Goal: Information Seeking & Learning: Learn about a topic

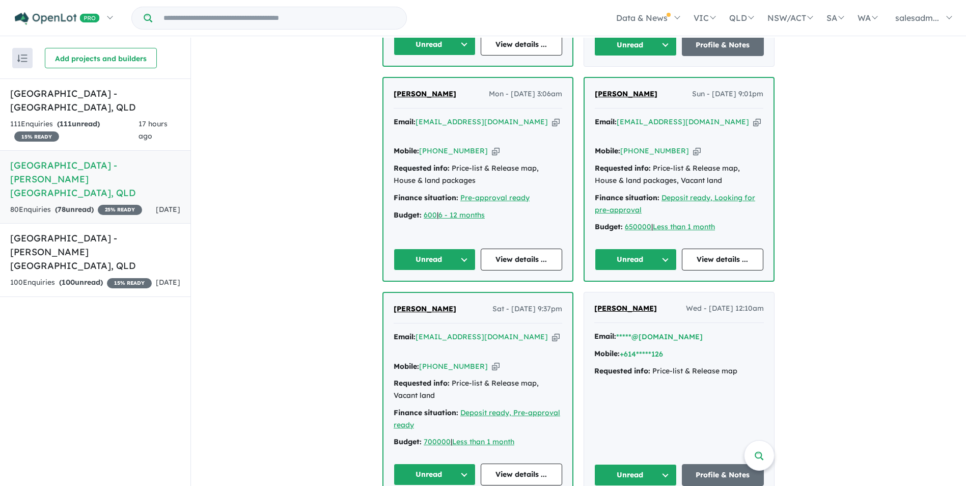
scroll to position [611, 0]
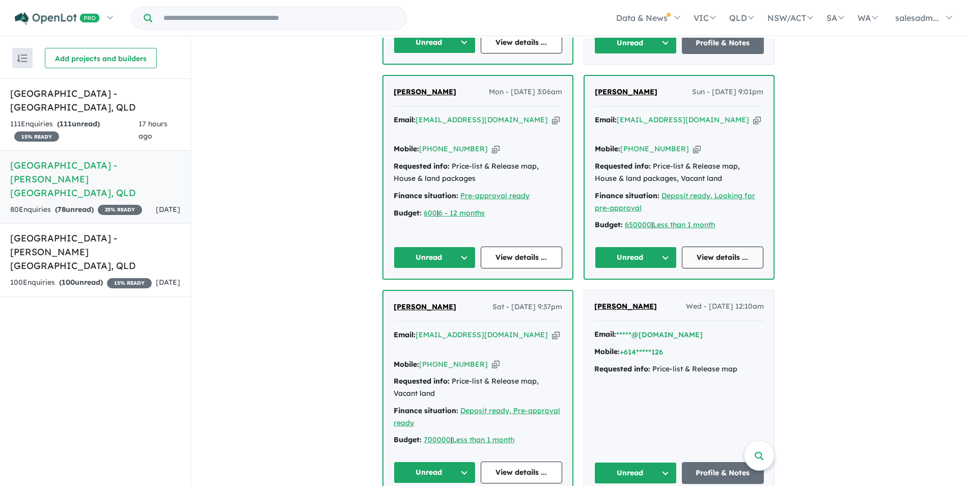
click at [730, 246] on link "View details ..." at bounding box center [723, 257] width 82 height 22
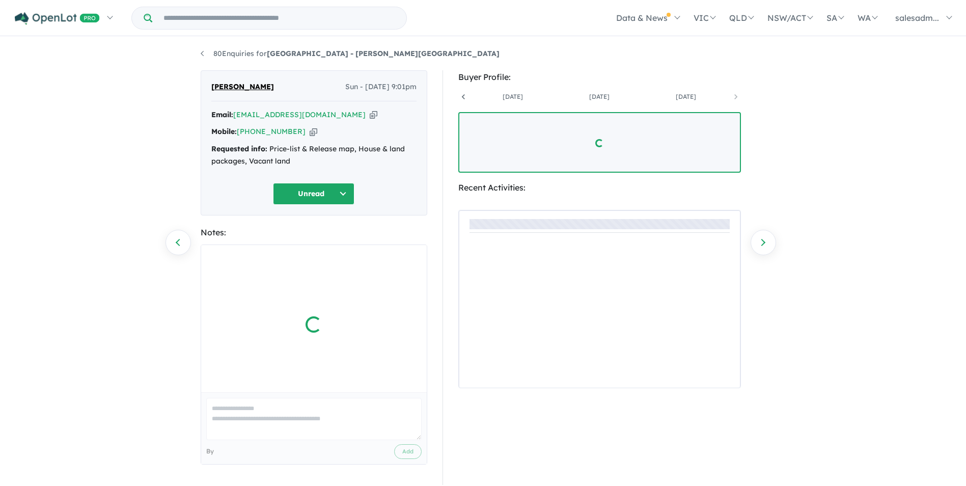
scroll to position [0, 162]
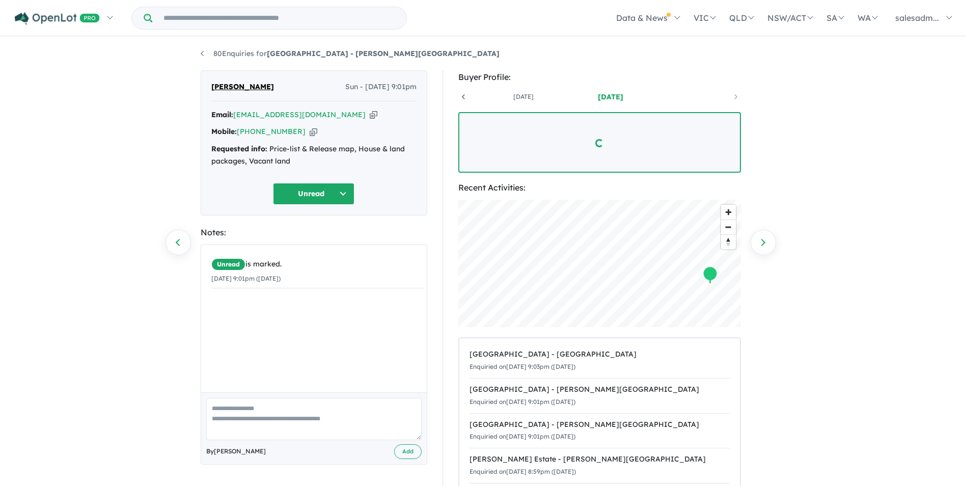
drag, startPoint x: 345, startPoint y: 110, endPoint x: 628, endPoint y: 82, distance: 285.0
click at [370, 110] on icon "button" at bounding box center [374, 114] width 8 height 11
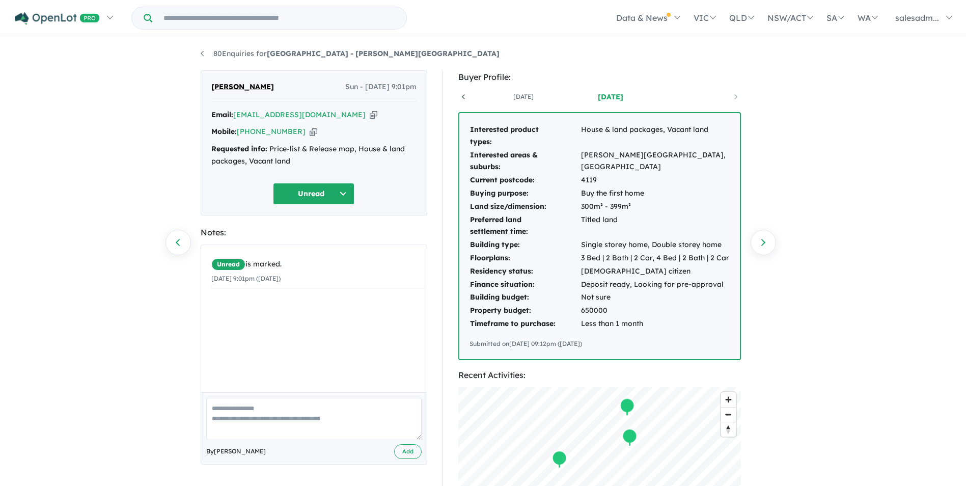
drag, startPoint x: 298, startPoint y: 132, endPoint x: 389, endPoint y: 132, distance: 91.1
click at [309, 132] on icon "button" at bounding box center [313, 131] width 8 height 11
click at [370, 116] on icon "button" at bounding box center [374, 114] width 8 height 11
drag, startPoint x: 298, startPoint y: 131, endPoint x: 304, endPoint y: 136, distance: 7.6
click at [309, 131] on icon "button" at bounding box center [313, 131] width 8 height 11
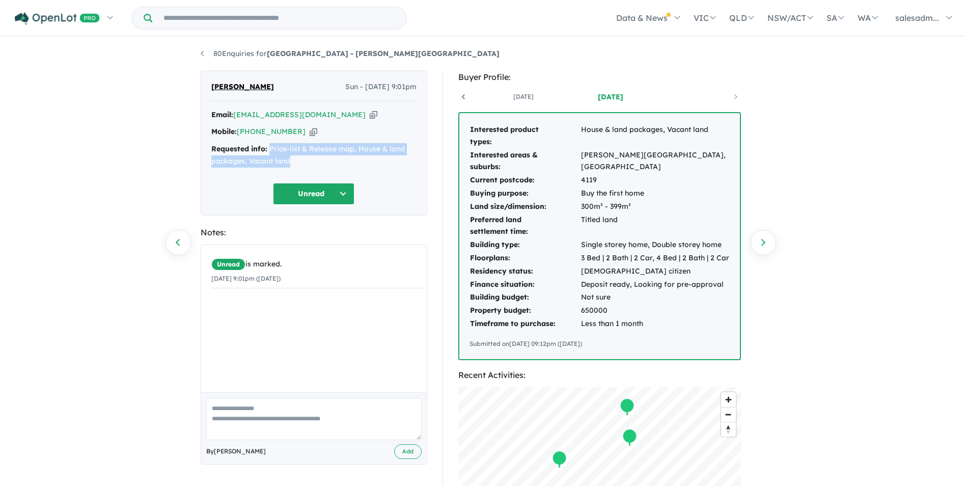
drag, startPoint x: 302, startPoint y: 165, endPoint x: 270, endPoint y: 151, distance: 35.1
click at [270, 151] on div "Requested info: Price-list & Release map, House & land packages, Vacant land" at bounding box center [313, 155] width 205 height 24
copy div "Price-list & Release map, House & land packages, Vacant land"
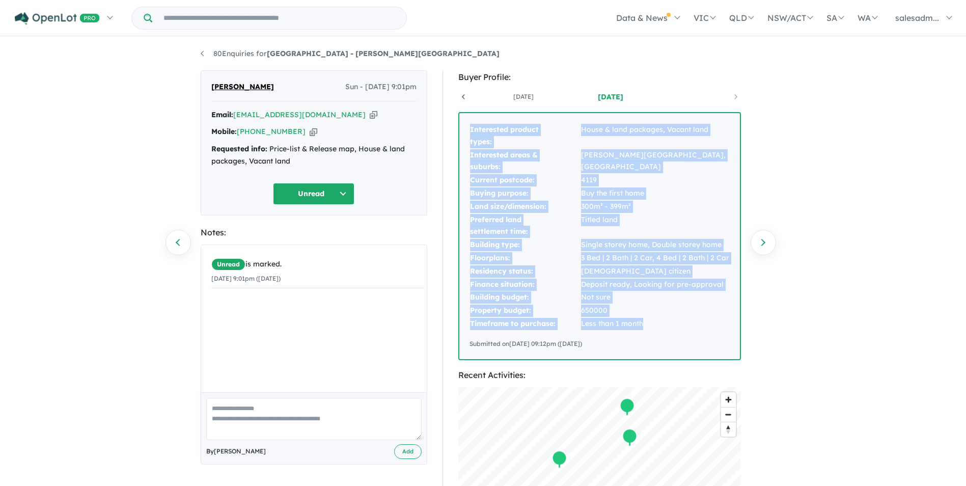
drag, startPoint x: 464, startPoint y: 126, endPoint x: 687, endPoint y: 324, distance: 297.8
click at [687, 324] on div "Interested product types: House & land packages, Vacant land Interested areas &…" at bounding box center [599, 236] width 280 height 246
copy tbody "Interested product types: House & land packages, Vacant land Interested areas &…"
click at [205, 52] on link "80 Enquiries for Stone Ridge Estate - Logan Reserve" at bounding box center [350, 53] width 299 height 9
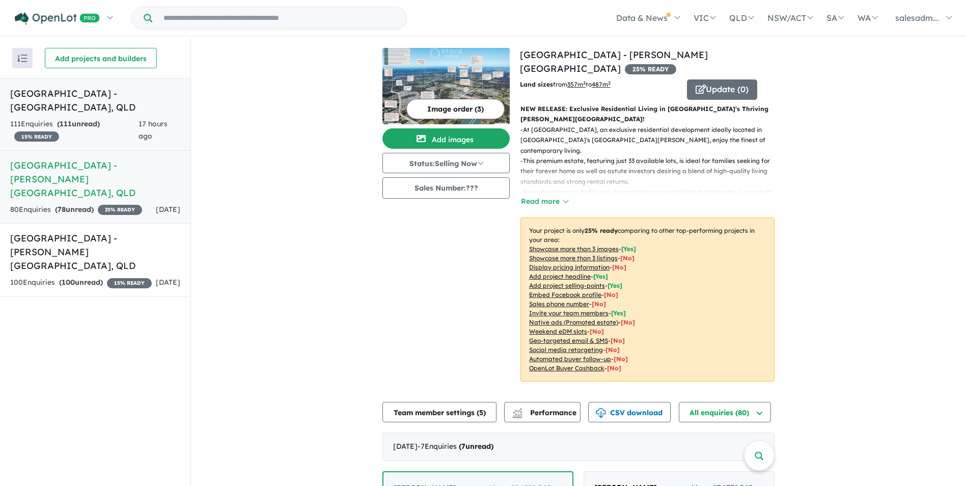
click at [81, 108] on h5 "Aviary Ridge Estate - Park Ridge , QLD" at bounding box center [95, 100] width 170 height 27
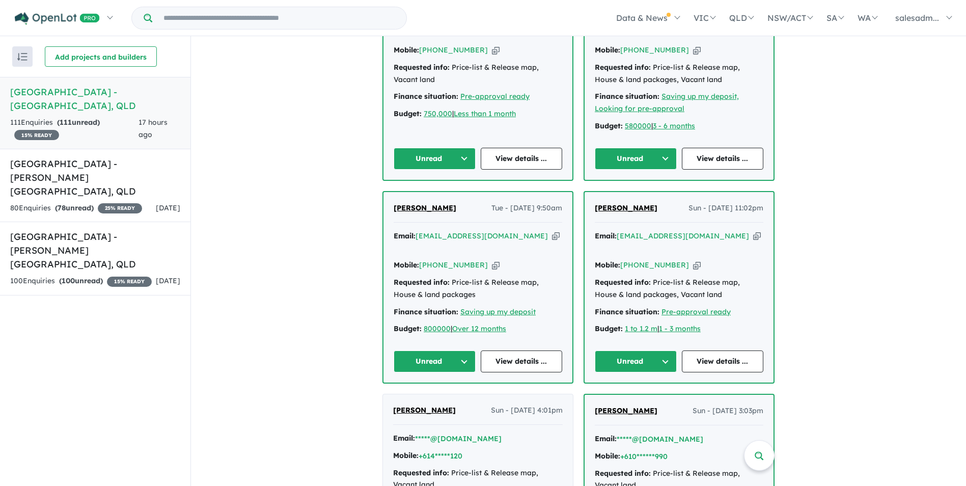
scroll to position [407, 0]
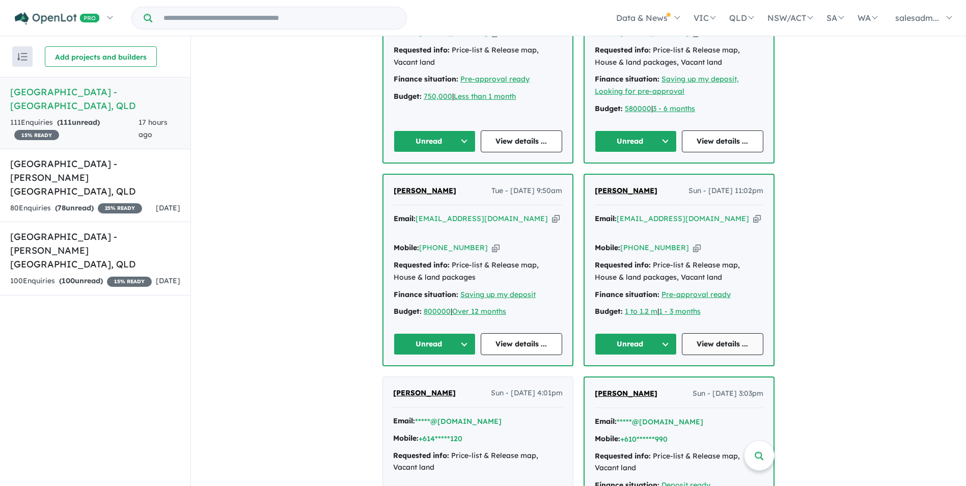
click at [726, 333] on link "View details ..." at bounding box center [723, 344] width 82 height 22
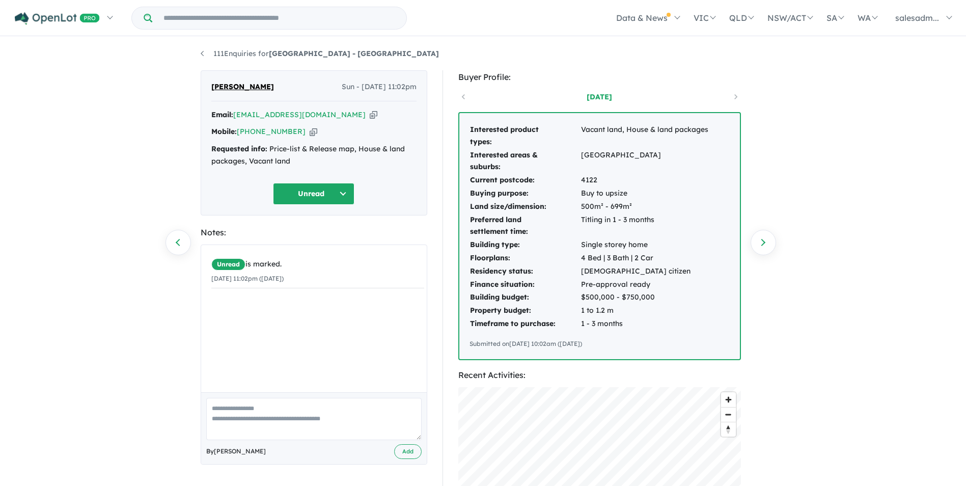
click at [309, 132] on icon "button" at bounding box center [313, 131] width 8 height 11
drag, startPoint x: 346, startPoint y: 114, endPoint x: 394, endPoint y: 122, distance: 48.5
click at [370, 114] on icon "button" at bounding box center [374, 114] width 8 height 11
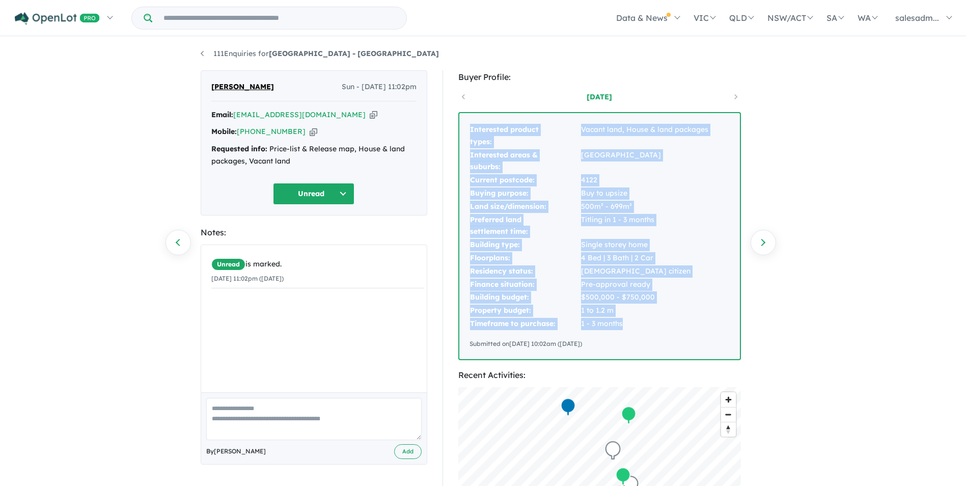
drag, startPoint x: 464, startPoint y: 123, endPoint x: 682, endPoint y: 321, distance: 294.4
click at [682, 321] on div "Interested product types: Vacant land, House & land packages Interested areas &…" at bounding box center [599, 236] width 280 height 246
copy tbody "Interested product types: Vacant land, House & land packages Interested areas &…"
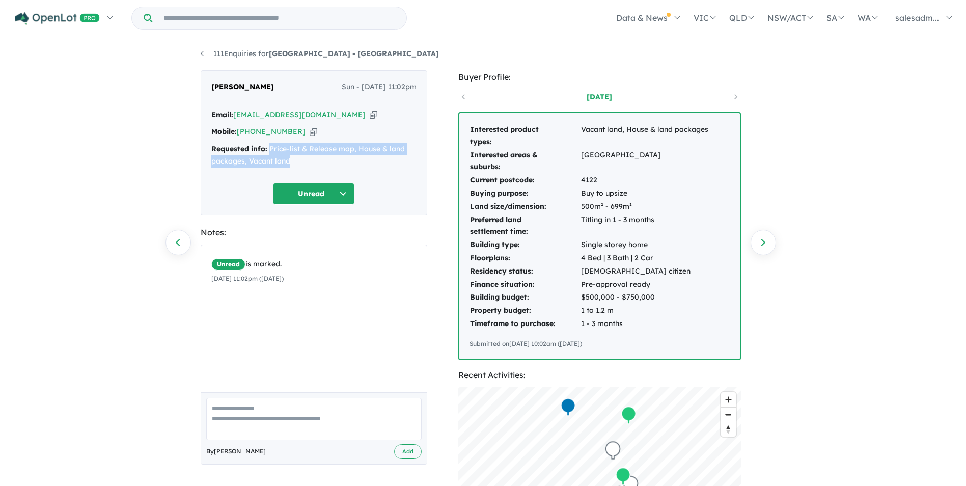
drag, startPoint x: 294, startPoint y: 165, endPoint x: 270, endPoint y: 147, distance: 29.7
click at [270, 147] on div "Requested info: Price-list & Release map, House & land packages, Vacant land" at bounding box center [313, 155] width 205 height 24
copy div "Price-list & Release map, House & land packages, Vacant land"
click at [228, 55] on link "111 Enquiries for Aviary Ridge Estate - Park Ridge" at bounding box center [320, 53] width 238 height 9
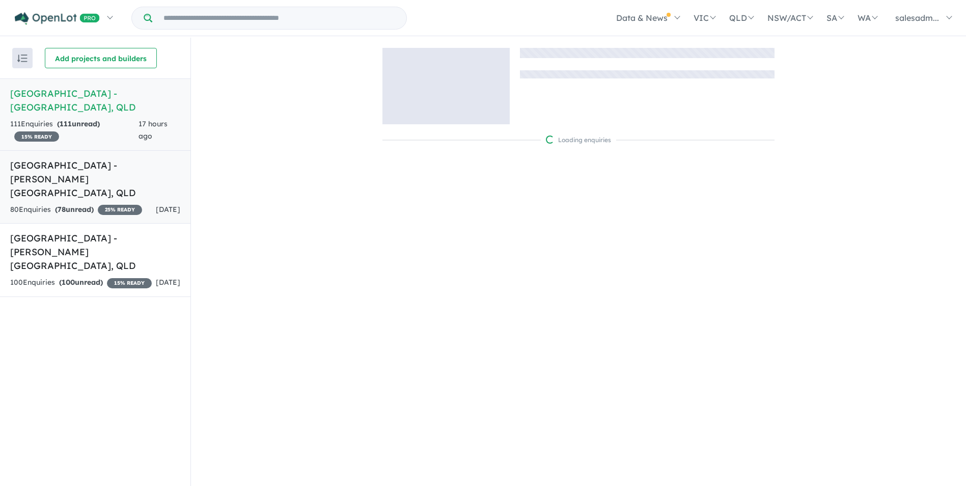
click at [115, 178] on h5 "Stone Ridge Estate - Logan Reserve , QLD" at bounding box center [95, 178] width 170 height 41
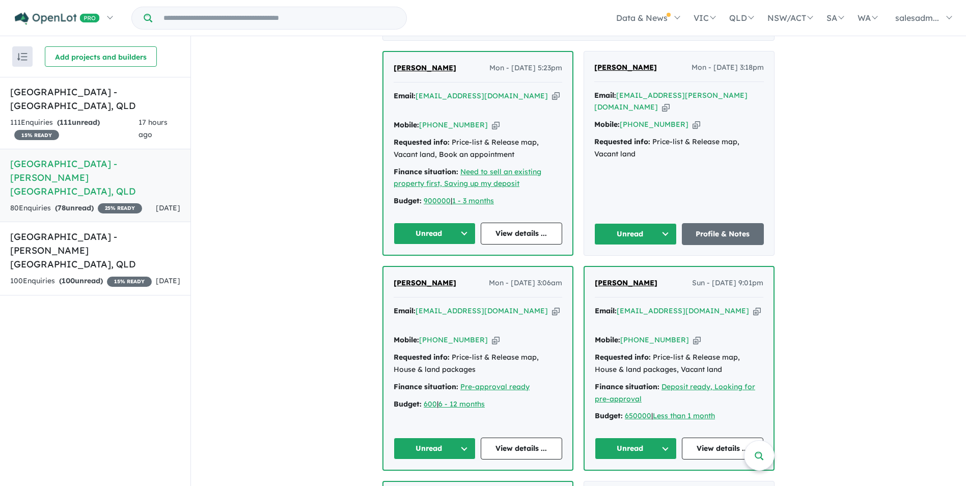
scroll to position [411, 0]
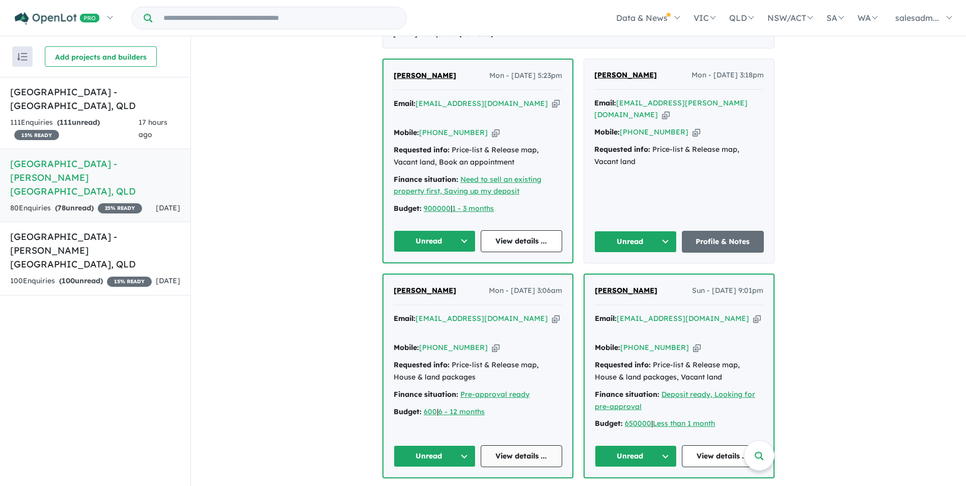
click at [521, 445] on link "View details ..." at bounding box center [522, 456] width 82 height 22
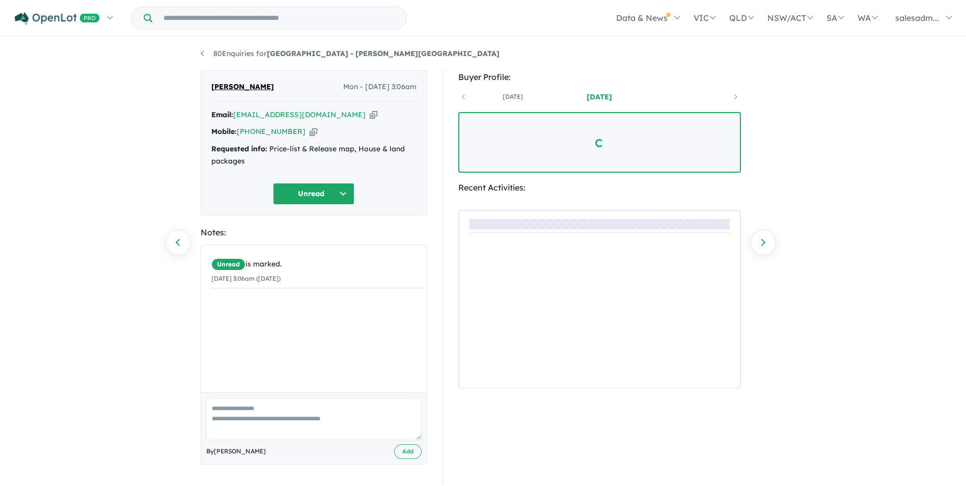
click at [309, 131] on icon "button" at bounding box center [313, 131] width 8 height 11
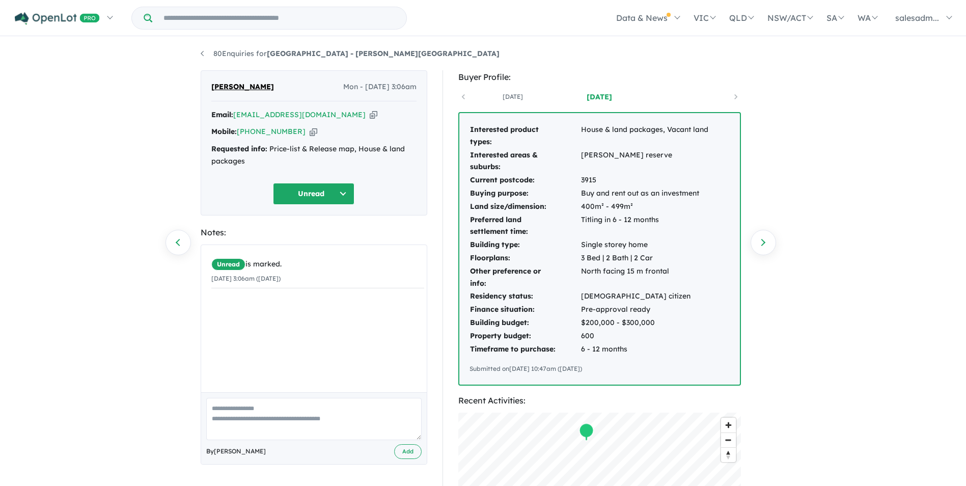
click at [370, 110] on icon "button" at bounding box center [374, 114] width 8 height 11
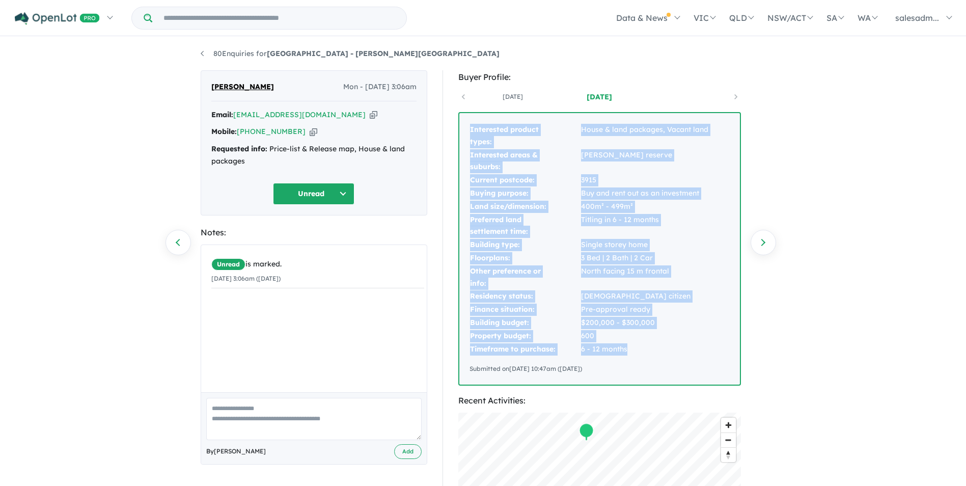
drag, startPoint x: 467, startPoint y: 129, endPoint x: 687, endPoint y: 346, distance: 308.5
click at [687, 346] on div "Interested product types: House & land packages, Vacant land Interested areas &…" at bounding box center [599, 248] width 280 height 271
copy tbody "Interested product types: House & land packages, Vacant land Interested areas &…"
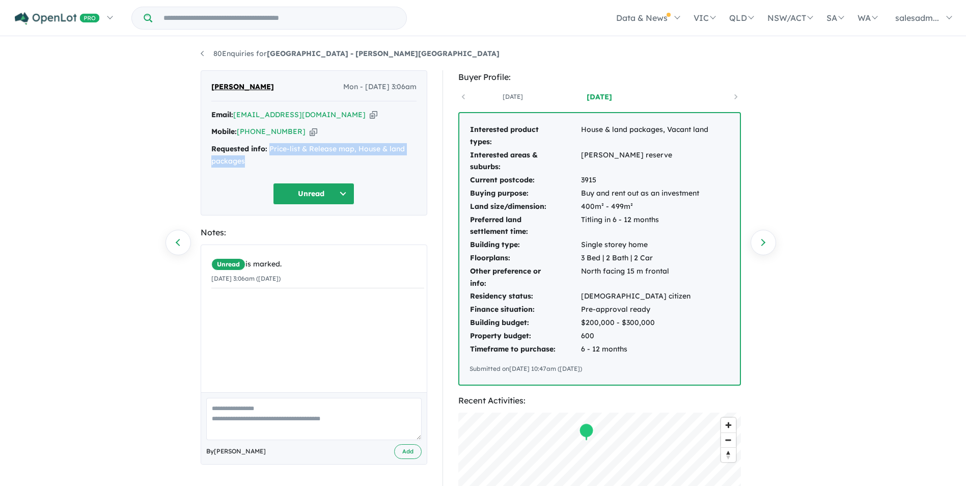
drag, startPoint x: 292, startPoint y: 161, endPoint x: 270, endPoint y: 146, distance: 26.4
click at [270, 146] on div "Requested info: Price-list & Release map, House & land packages" at bounding box center [313, 155] width 205 height 24
copy div "Price-list & Release map, House & land packages"
click at [243, 52] on link "80 Enquiries for Stone Ridge Estate - Logan Reserve" at bounding box center [350, 53] width 299 height 9
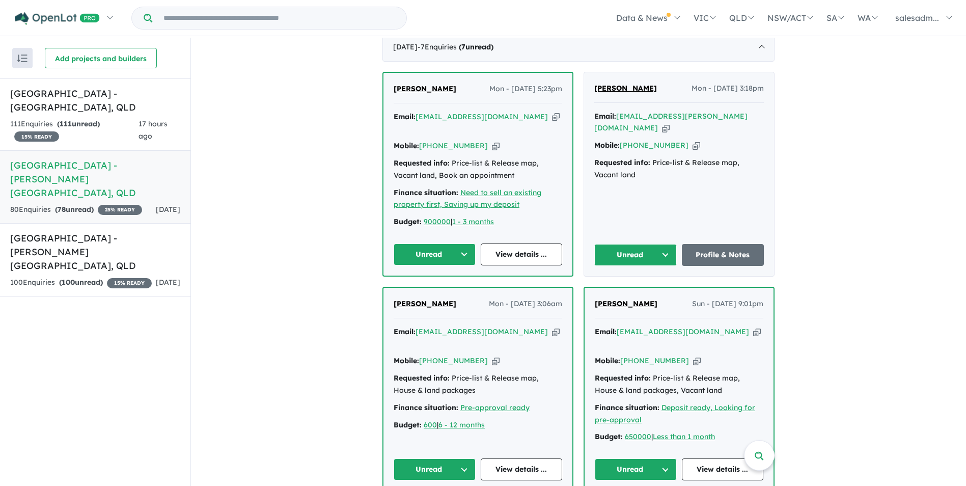
scroll to position [407, 0]
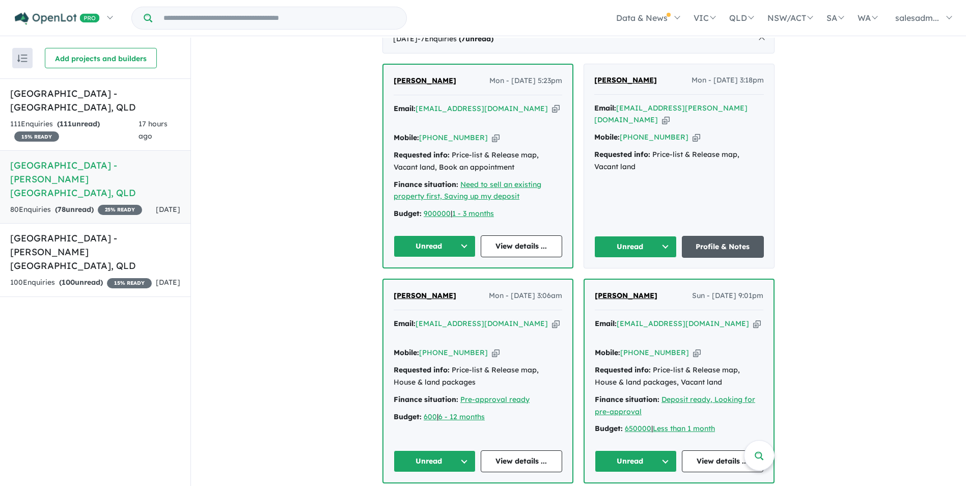
click at [723, 236] on link "Profile & Notes" at bounding box center [723, 247] width 82 height 22
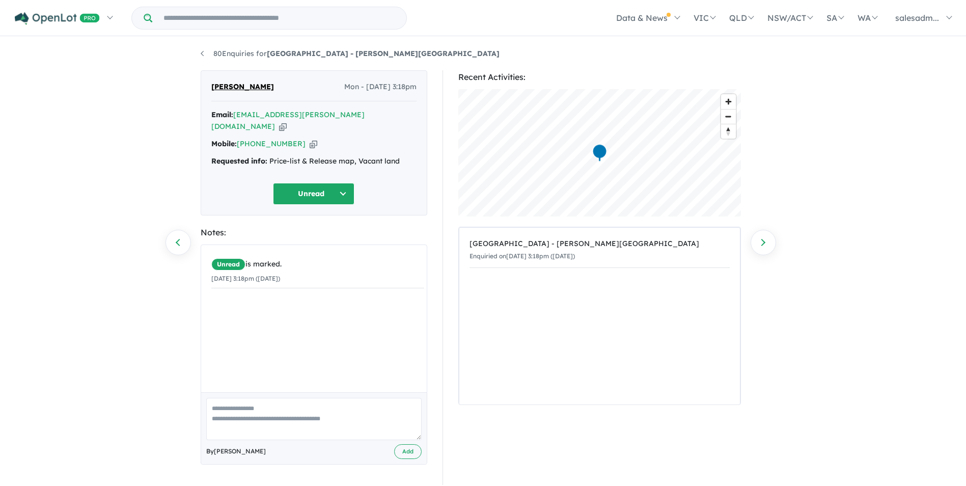
click at [309, 138] on icon "button" at bounding box center [313, 143] width 8 height 11
drag, startPoint x: 398, startPoint y: 147, endPoint x: 270, endPoint y: 153, distance: 128.4
click at [270, 155] on div "Requested info: Price-list & Release map, Vacant land" at bounding box center [313, 161] width 205 height 12
copy div "Price-list & Release map, Vacant land"
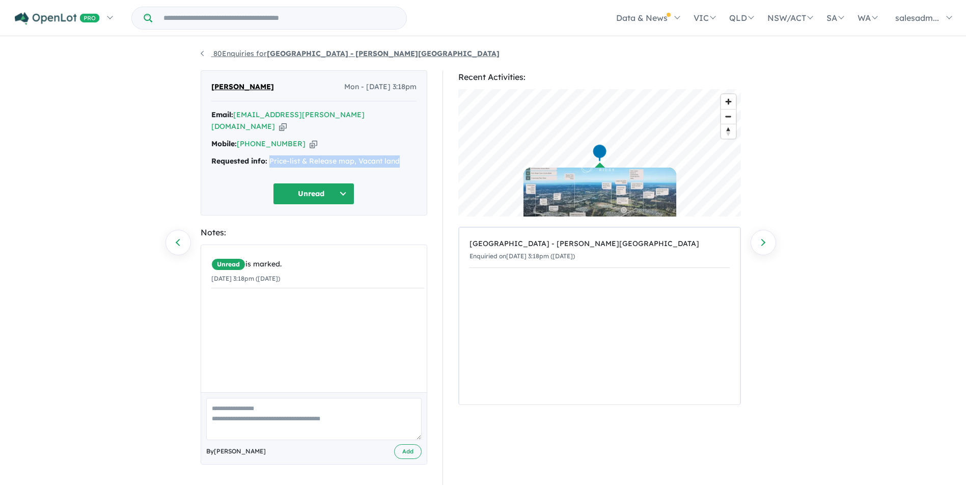
click at [201, 54] on link "80 Enquiries for [GEOGRAPHIC_DATA] - [PERSON_NAME][GEOGRAPHIC_DATA]" at bounding box center [350, 53] width 299 height 9
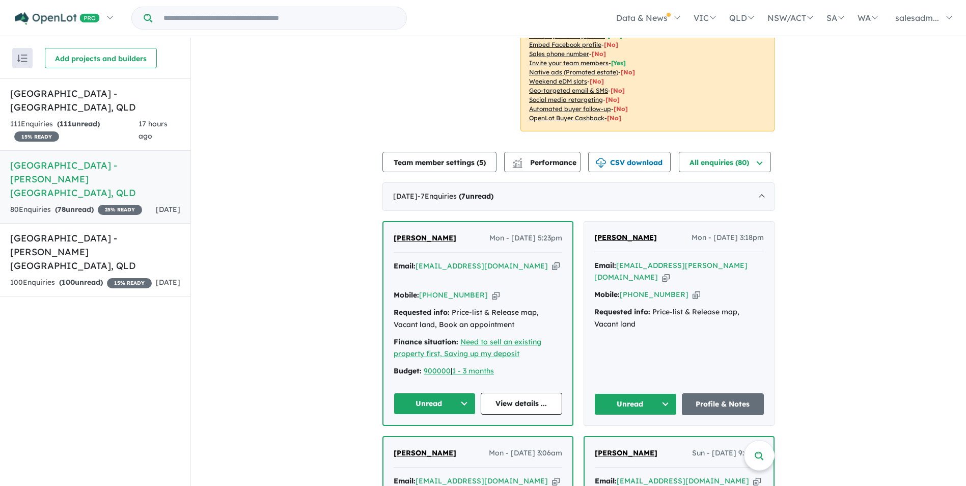
scroll to position [255, 0]
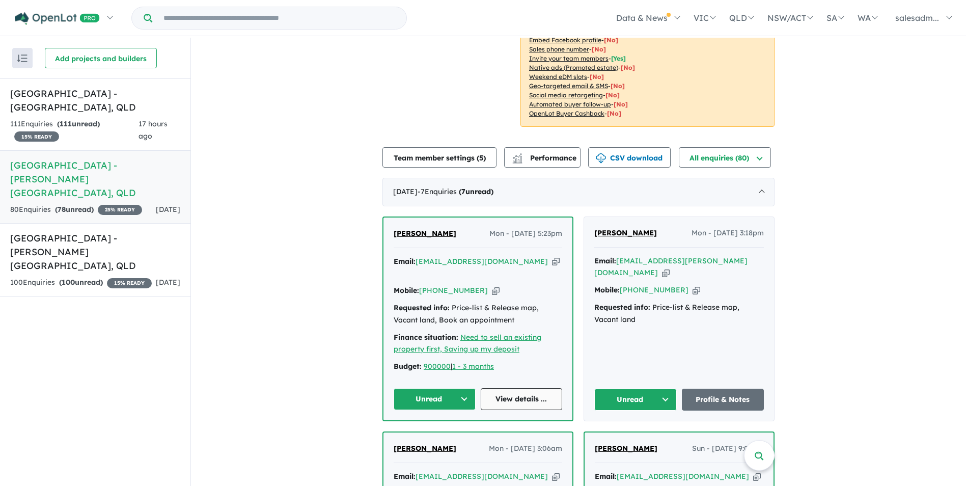
click at [513, 388] on link "View details ..." at bounding box center [522, 399] width 82 height 22
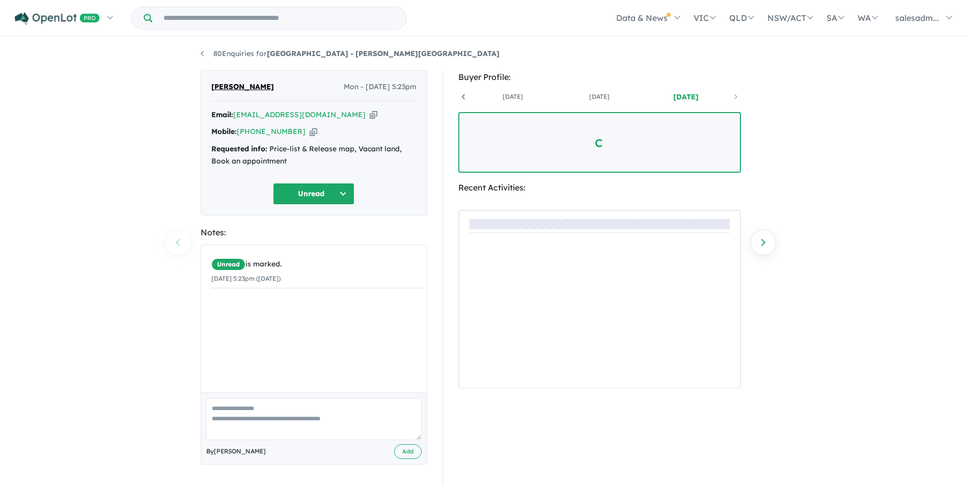
scroll to position [0, 75]
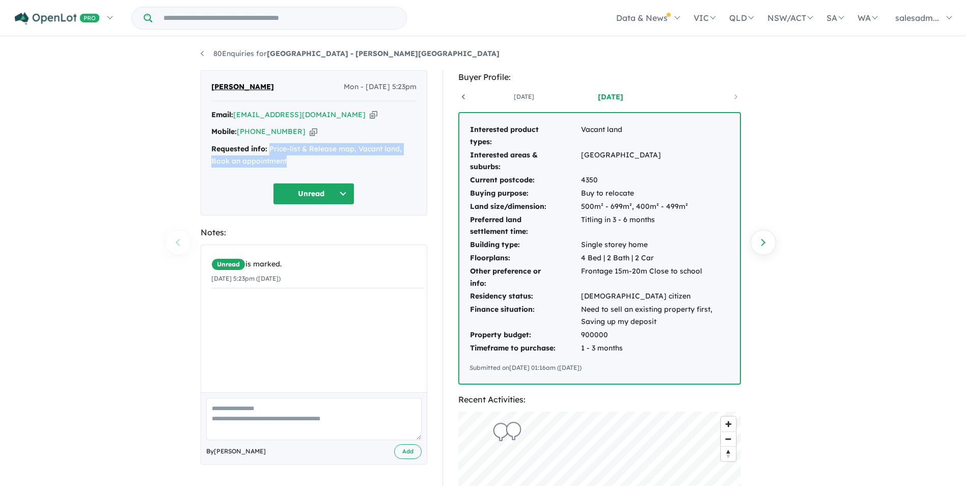
drag, startPoint x: 291, startPoint y: 159, endPoint x: 270, endPoint y: 149, distance: 23.5
click at [270, 149] on div "Requested info: Price-list & Release map, Vacant land, Book an appointment" at bounding box center [313, 155] width 205 height 24
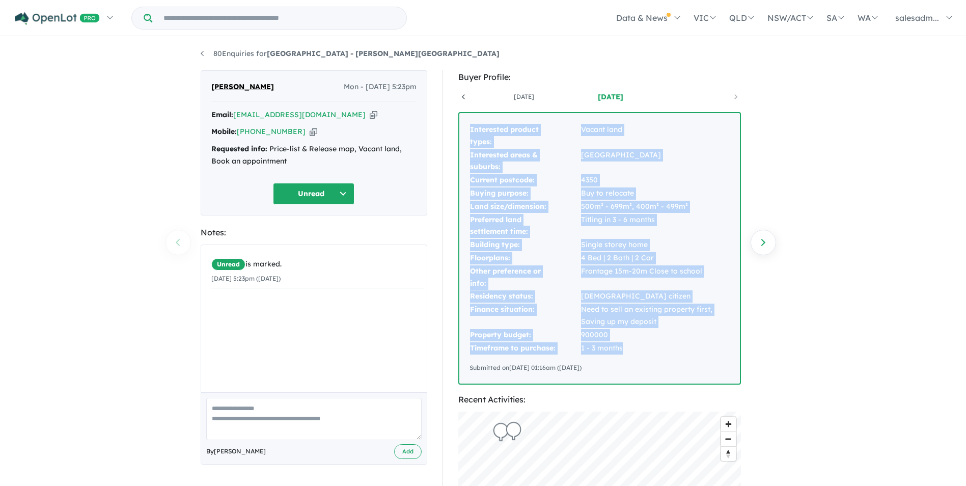
drag, startPoint x: 468, startPoint y: 126, endPoint x: 677, endPoint y: 348, distance: 305.0
click at [677, 348] on div "Interested product types: Vacant land Interested areas & suburbs: [GEOGRAPHIC_D…" at bounding box center [599, 248] width 280 height 270
copy tbody "Interested product types: Vacant land Interested areas & suburbs: [GEOGRAPHIC_D…"
click at [251, 50] on link "80 Enquiries for Stone Ridge Estate - Logan Reserve" at bounding box center [350, 53] width 299 height 9
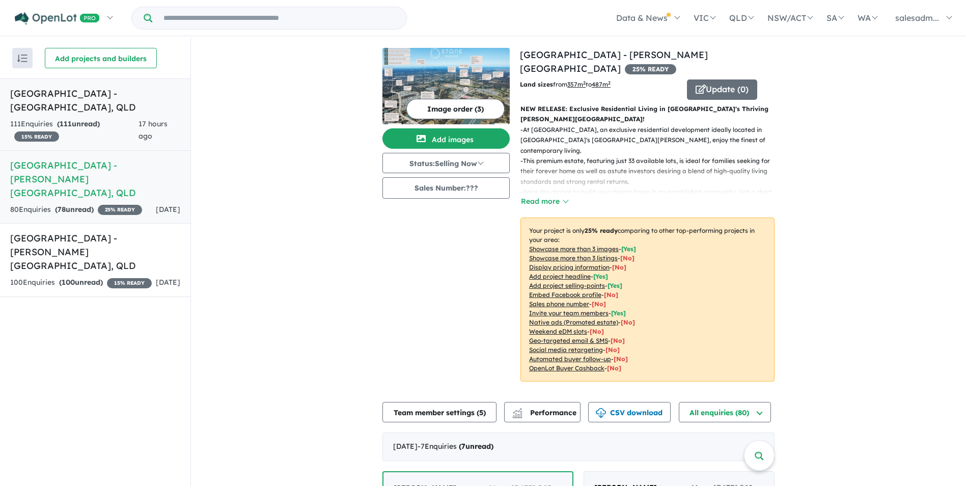
click at [88, 100] on h5 "Aviary Ridge Estate - Park Ridge , QLD" at bounding box center [95, 100] width 170 height 27
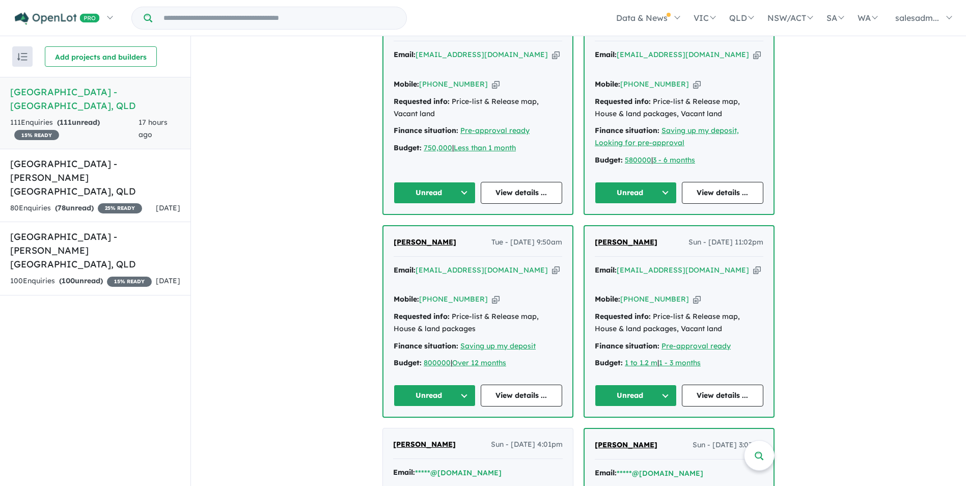
scroll to position [356, 0]
click at [509, 384] on link "View details ..." at bounding box center [522, 395] width 82 height 22
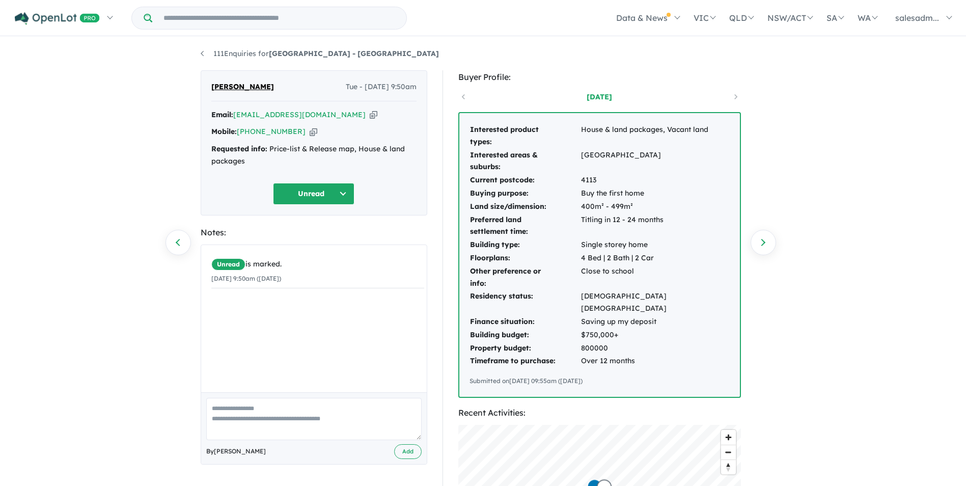
click at [370, 115] on icon "button" at bounding box center [374, 114] width 8 height 11
click at [309, 131] on icon "button" at bounding box center [313, 131] width 8 height 11
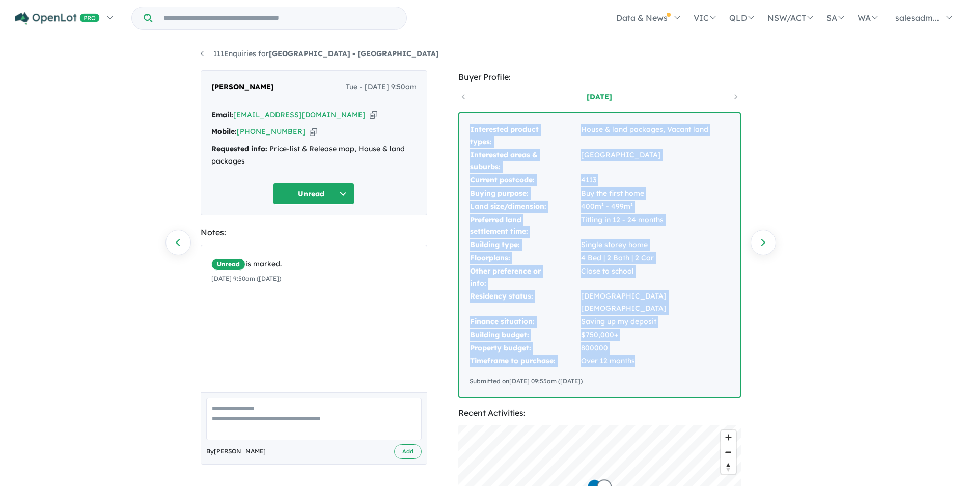
drag, startPoint x: 467, startPoint y: 127, endPoint x: 650, endPoint y: 345, distance: 283.6
click at [650, 345] on div "Interested product types: House & land packages, Vacant land Interested areas &…" at bounding box center [599, 255] width 280 height 284
copy tbody "Interested product types: House & land packages, Vacant land Interested areas &…"
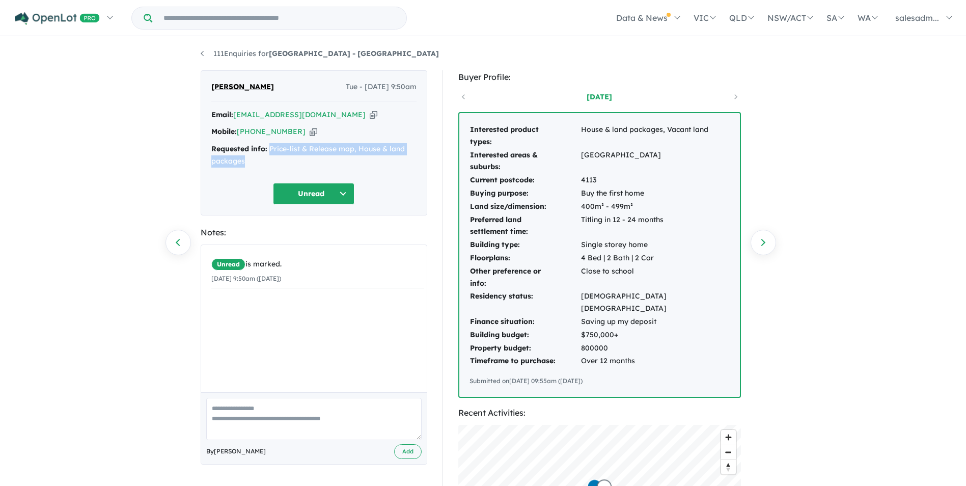
drag, startPoint x: 263, startPoint y: 167, endPoint x: 271, endPoint y: 148, distance: 20.3
click at [271, 148] on div "Requested info: Price-list & Release map, House & land packages" at bounding box center [313, 155] width 205 height 24
copy div "Price-list & Release map, House & land packages"
click at [207, 54] on link "111 Enquiries for Aviary Ridge Estate - Park Ridge" at bounding box center [320, 53] width 238 height 9
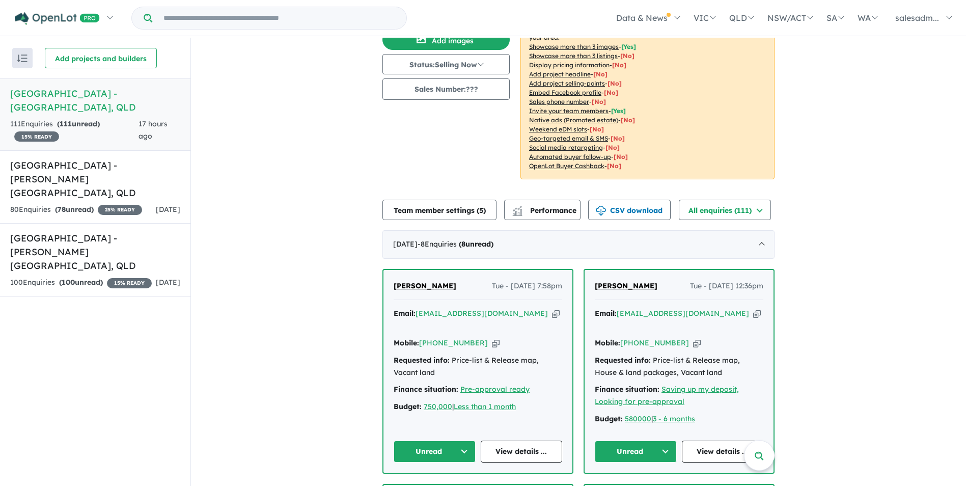
scroll to position [204, 0]
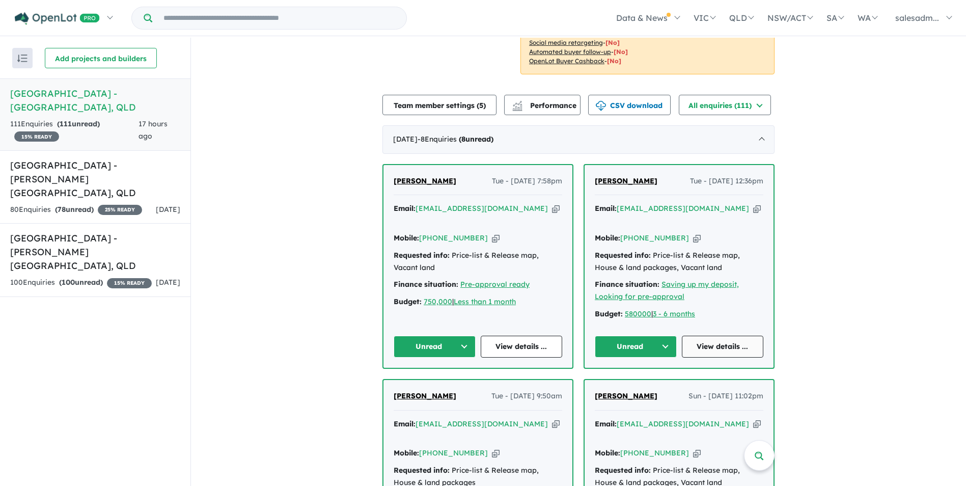
click at [717, 335] on link "View details ..." at bounding box center [723, 346] width 82 height 22
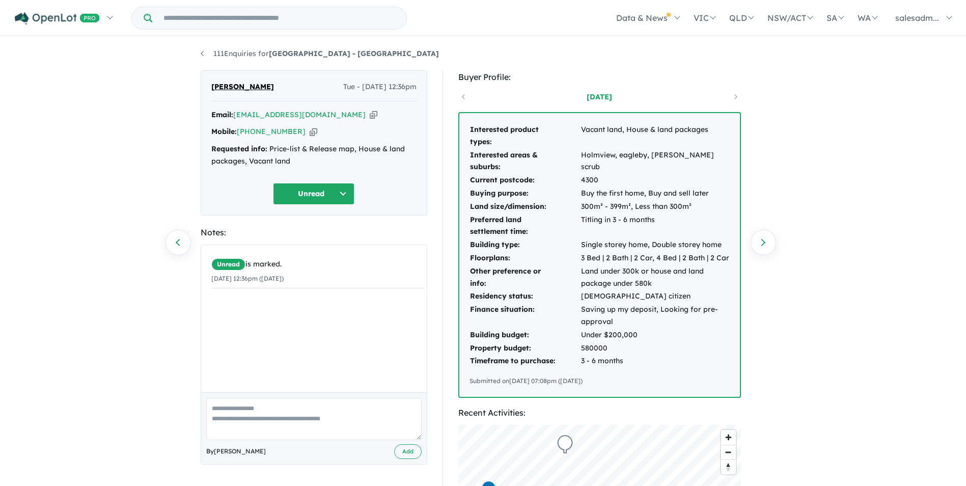
click at [370, 116] on icon "button" at bounding box center [374, 114] width 8 height 11
click at [309, 135] on icon "button" at bounding box center [313, 131] width 8 height 11
click at [370, 113] on icon "button" at bounding box center [374, 114] width 8 height 11
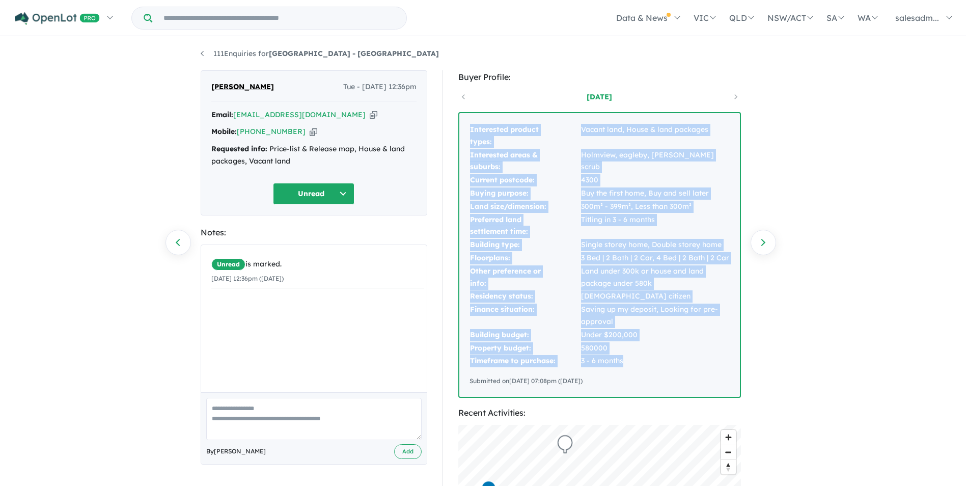
drag, startPoint x: 468, startPoint y: 124, endPoint x: 633, endPoint y: 356, distance: 284.0
click at [633, 356] on div "Interested product types: Vacant land, House & land packages Interested areas &…" at bounding box center [599, 255] width 280 height 284
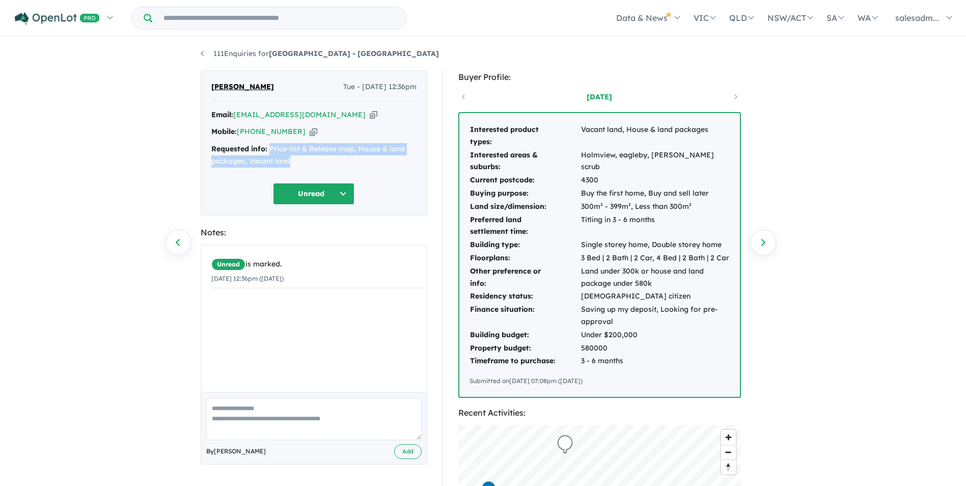
drag, startPoint x: 296, startPoint y: 160, endPoint x: 270, endPoint y: 149, distance: 28.5
click at [270, 149] on div "Requested info: Price-list & Release map, House & land packages, Vacant land" at bounding box center [313, 155] width 205 height 24
copy div "Price-list & Release map, House & land packages, Vacant land"
click at [205, 53] on link "111 Enquiries for Aviary Ridge Estate - Park Ridge" at bounding box center [320, 53] width 238 height 9
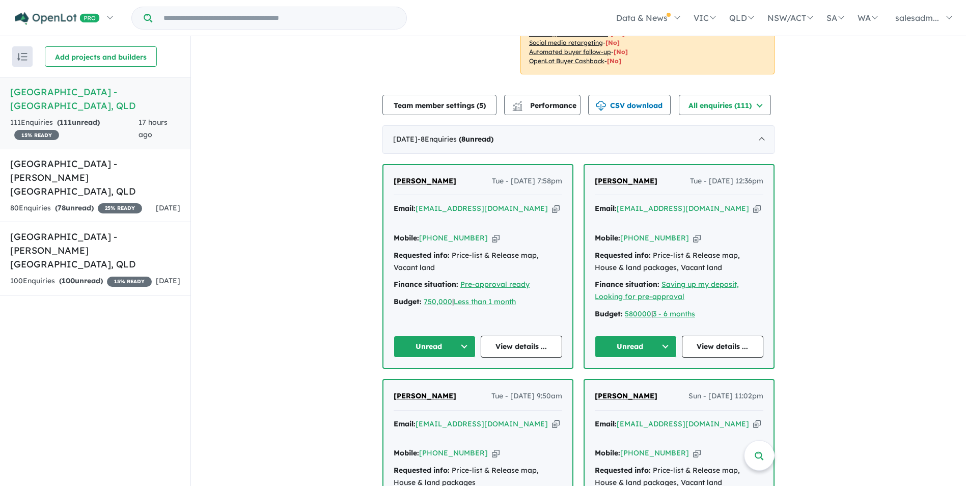
scroll to position [204, 0]
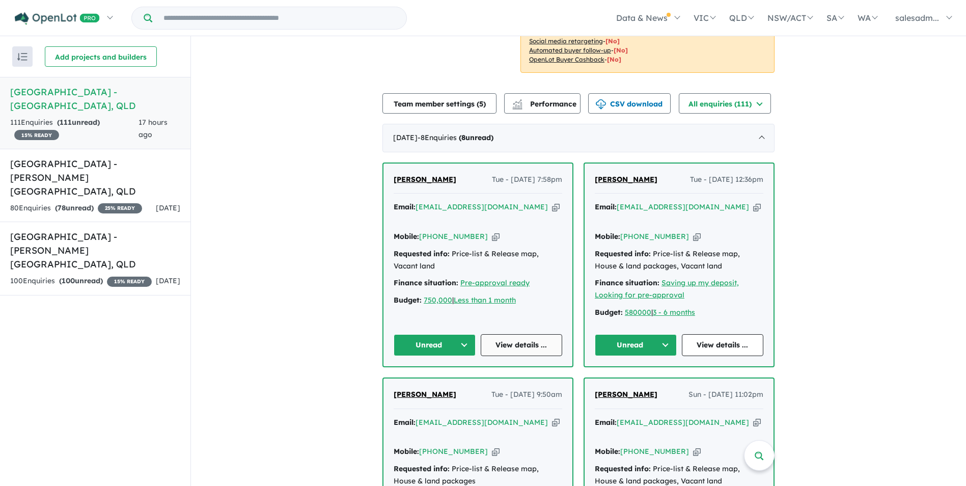
click at [526, 334] on link "View details ..." at bounding box center [522, 345] width 82 height 22
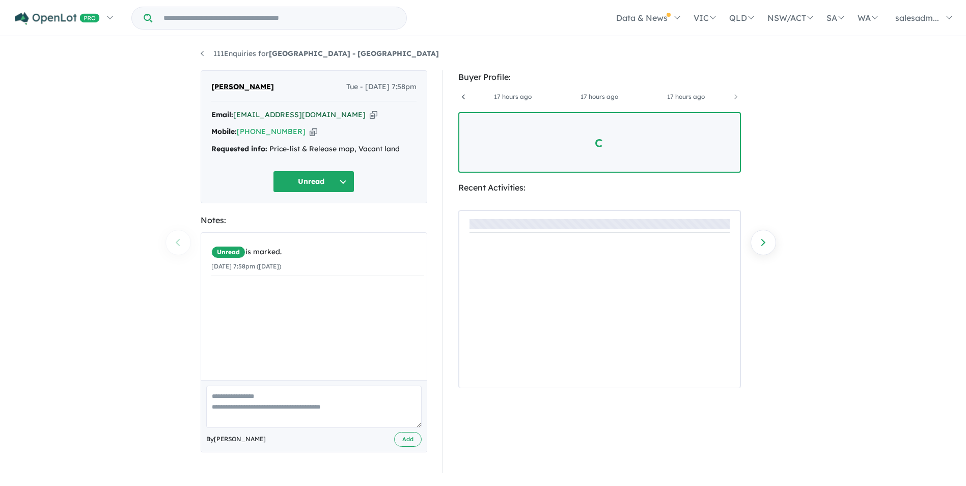
scroll to position [0, 162]
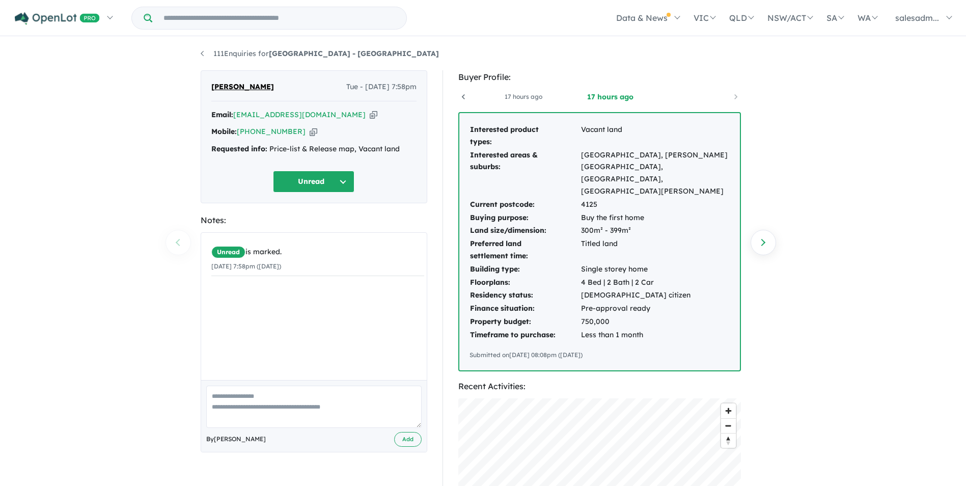
click at [309, 131] on icon "button" at bounding box center [313, 131] width 8 height 11
drag, startPoint x: 329, startPoint y: 111, endPoint x: 357, endPoint y: 121, distance: 29.6
click at [370, 111] on icon "button" at bounding box center [374, 114] width 8 height 11
click at [370, 114] on icon "button" at bounding box center [374, 114] width 8 height 11
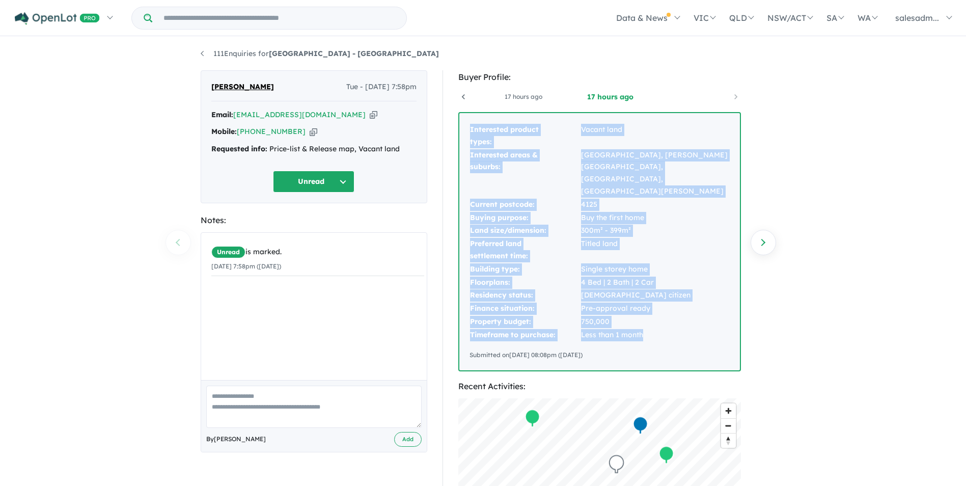
drag, startPoint x: 469, startPoint y: 130, endPoint x: 650, endPoint y: 310, distance: 255.2
click at [650, 310] on tbody "Interested product types: Vacant land Interested areas & suburbs: [GEOGRAPHIC_D…" at bounding box center [599, 232] width 260 height 218
copy tbody "Interested product types: Vacant land Interested areas & suburbs: [GEOGRAPHIC_D…"
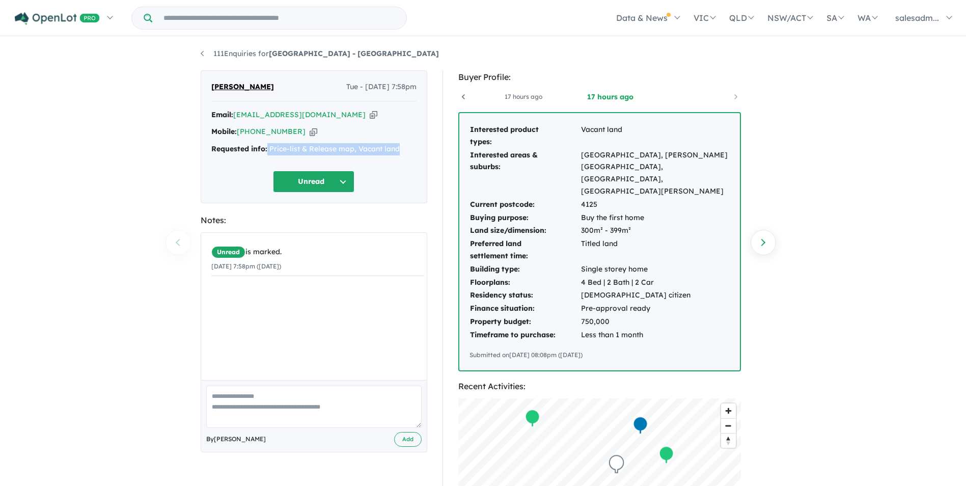
drag, startPoint x: 404, startPoint y: 151, endPoint x: 268, endPoint y: 148, distance: 136.5
click at [268, 148] on div "Requested info: Price-list & Release map, Vacant land" at bounding box center [313, 149] width 205 height 12
copy div "Price-list & Release map, Vacant land"
